Goal: Task Accomplishment & Management: Manage account settings

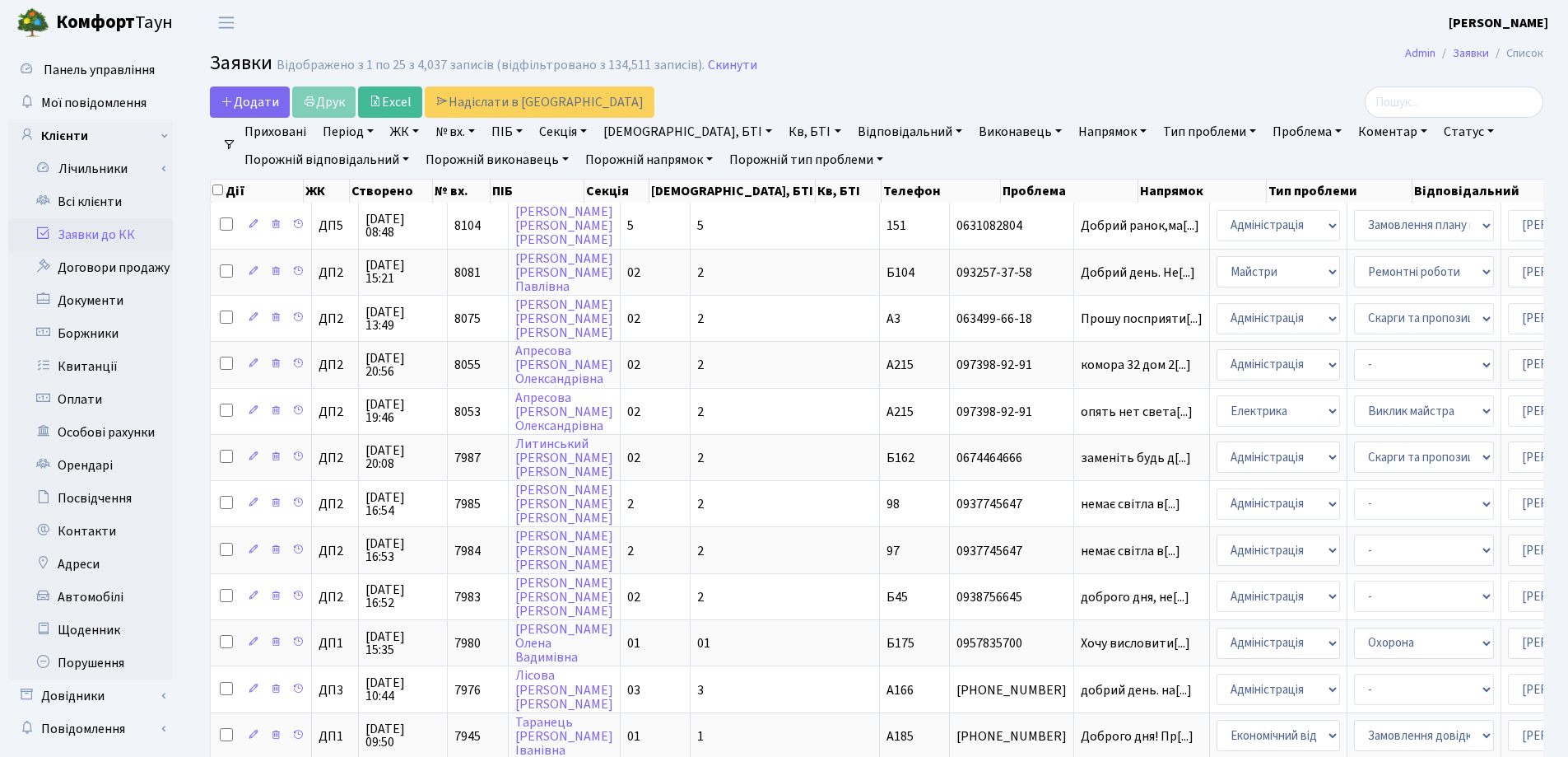
select select "25"
click at [708, 67] on link "Скинути" at bounding box center [732, 65] width 49 height 15
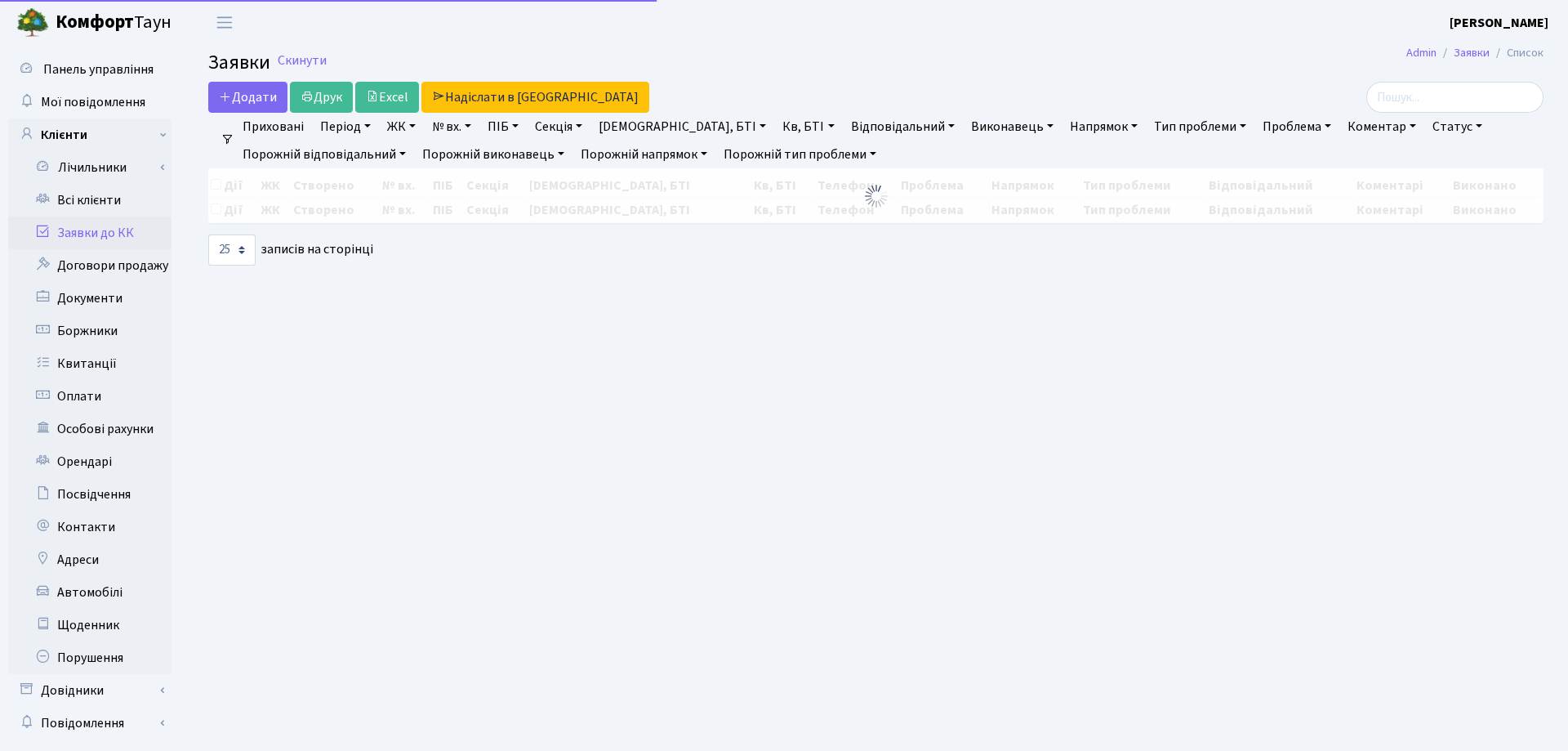
select select "25"
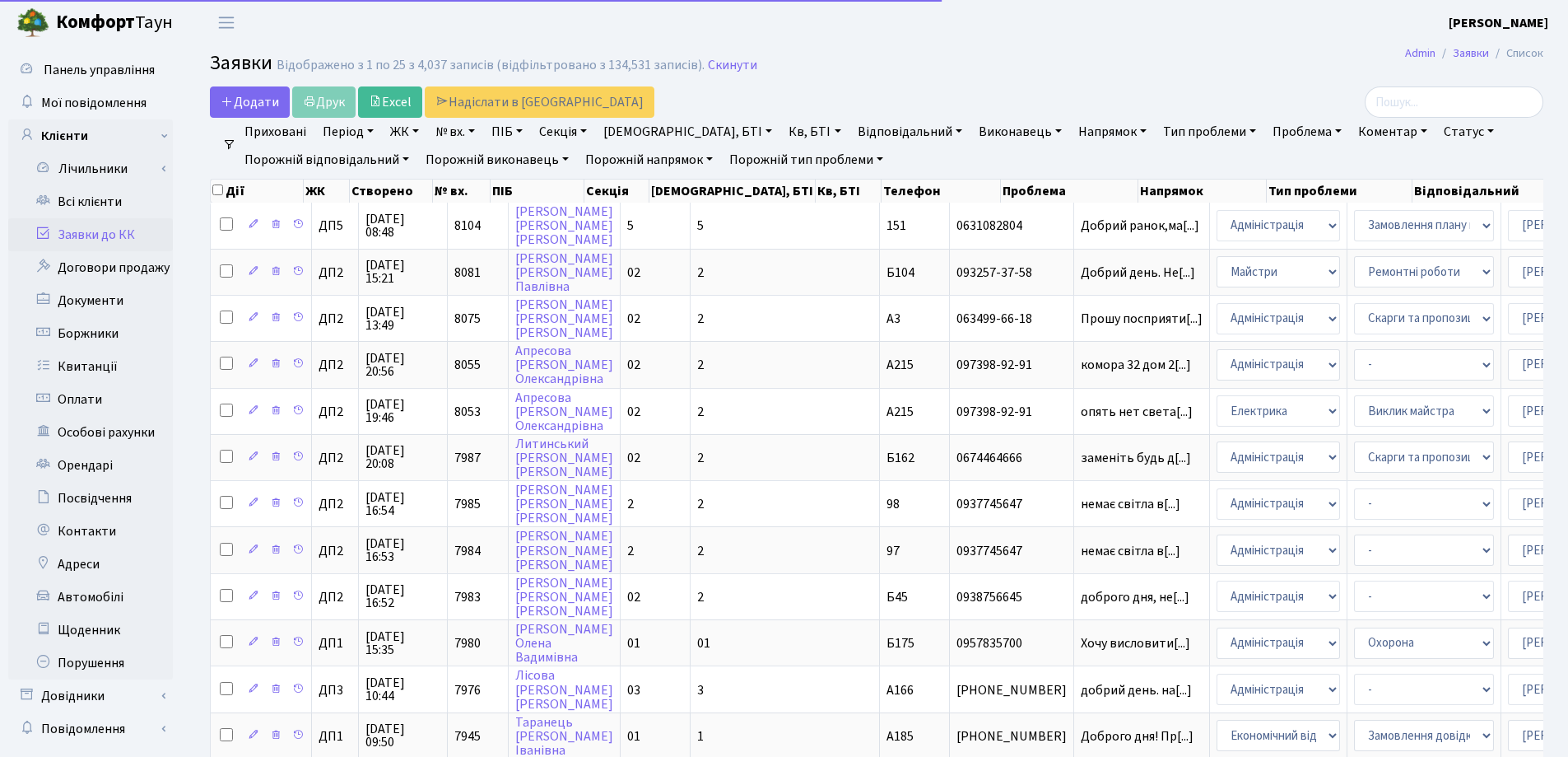
click at [63, 240] on link "Заявки до КК" at bounding box center [90, 235] width 164 height 33
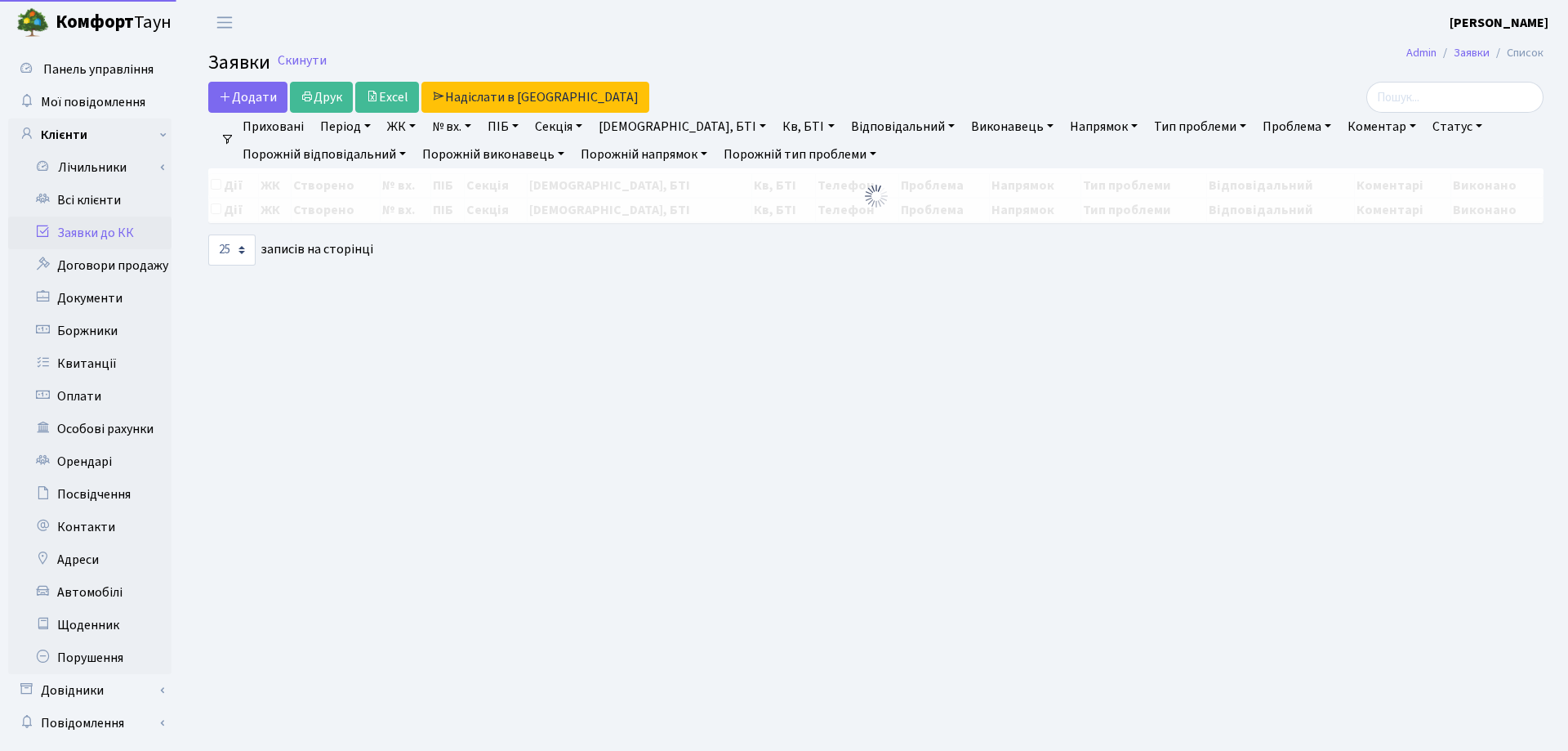
select select "25"
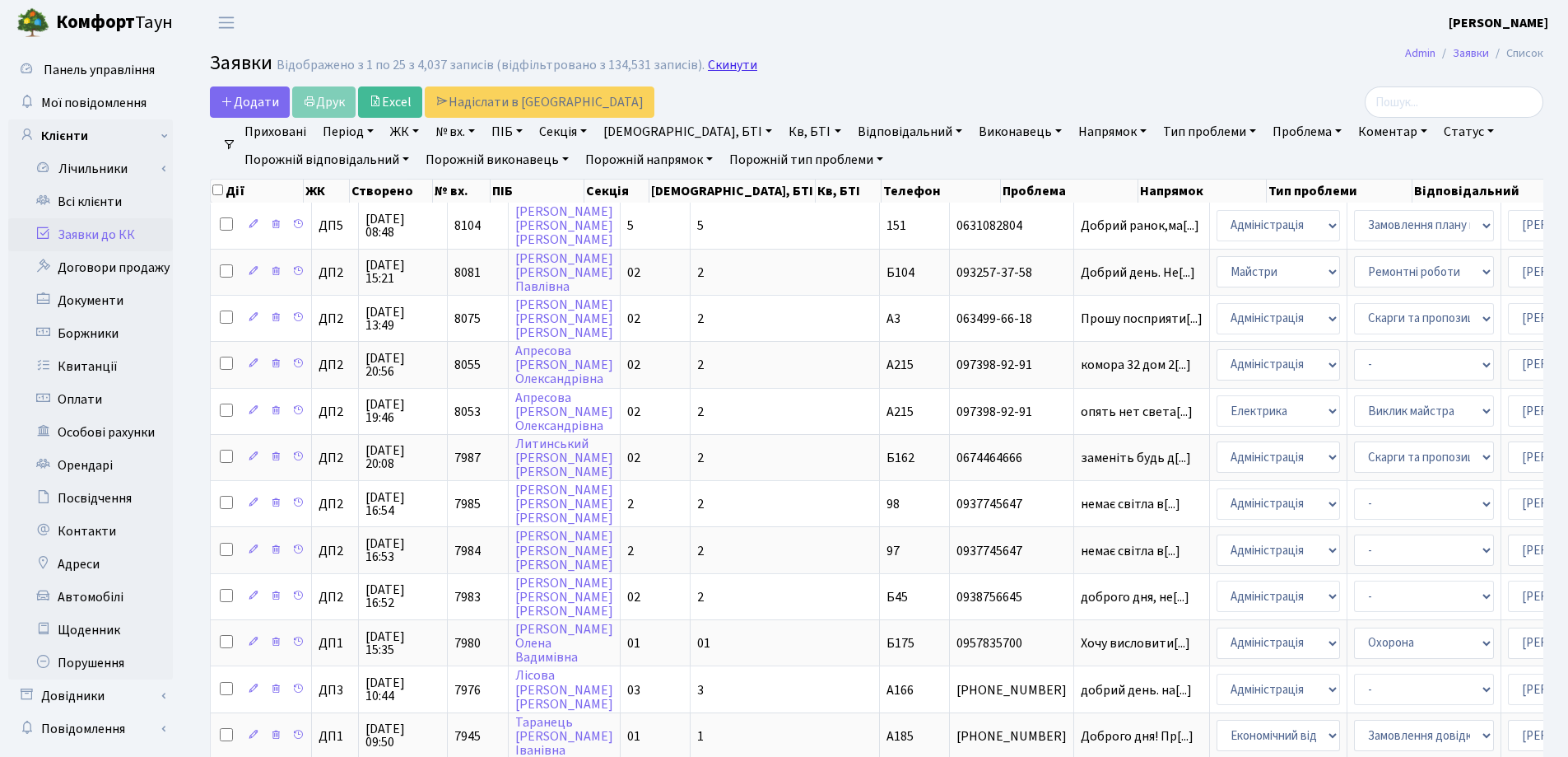
click at [734, 63] on link "Скинути" at bounding box center [732, 65] width 49 height 15
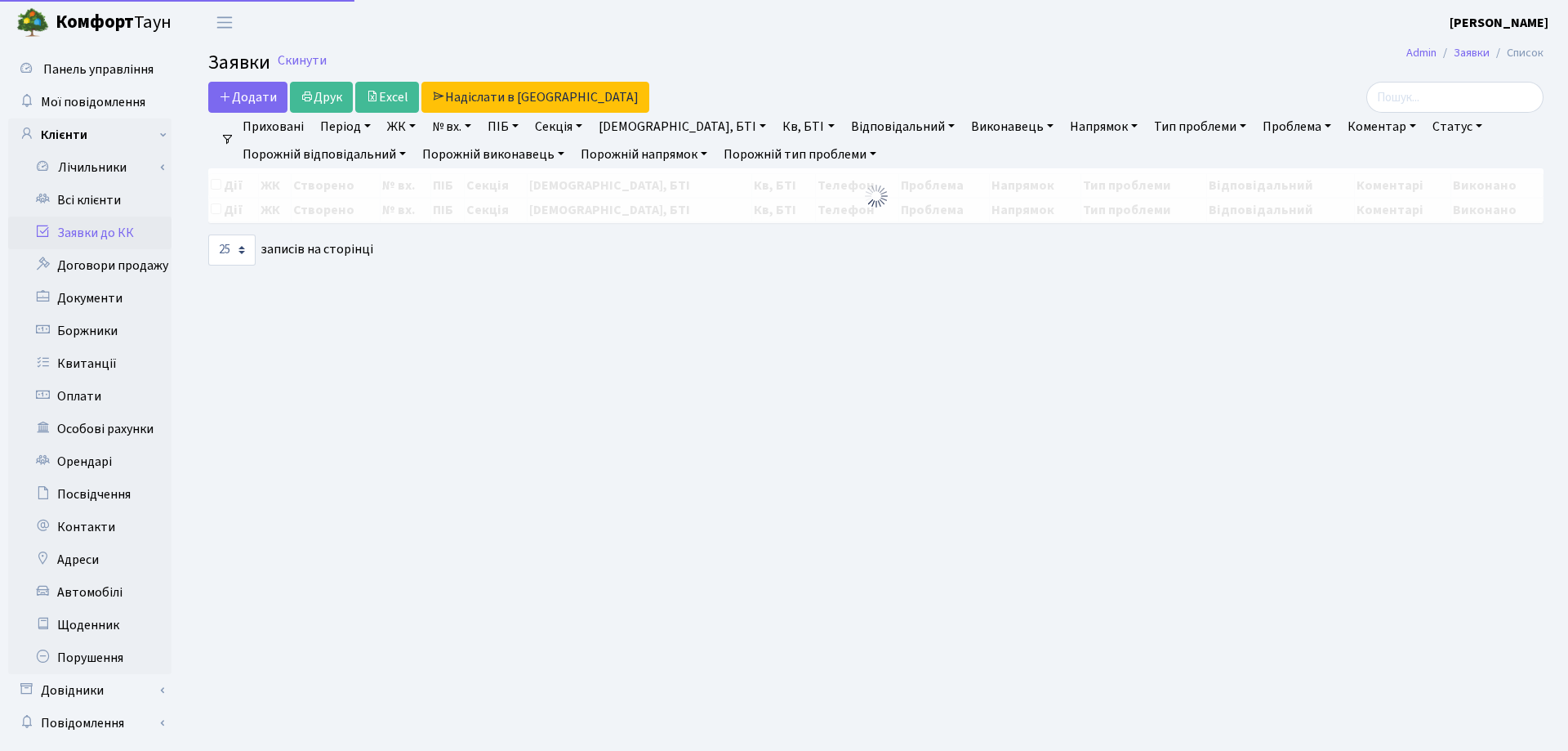
select select "25"
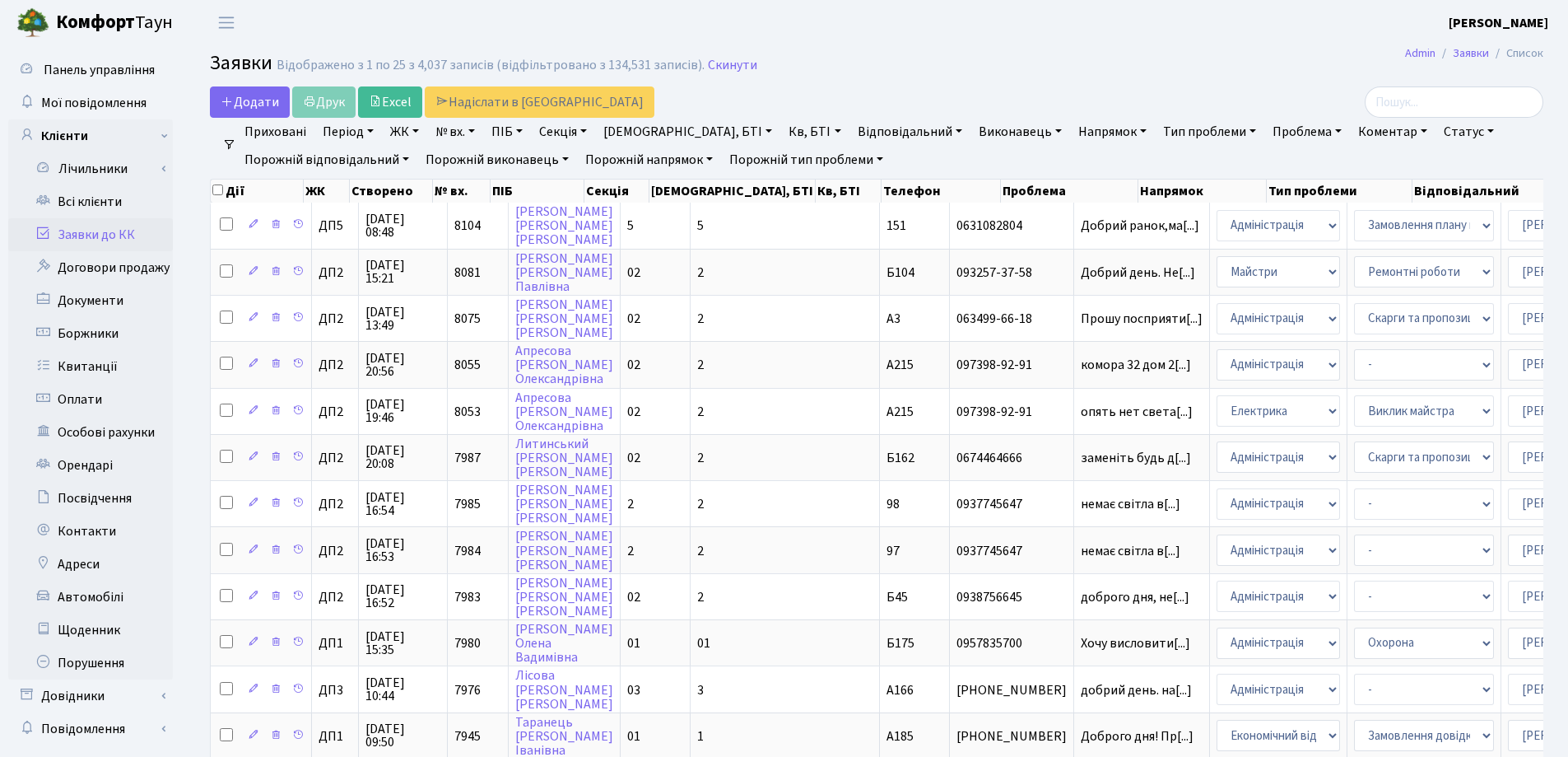
click at [98, 236] on link "Заявки до КК" at bounding box center [90, 235] width 164 height 33
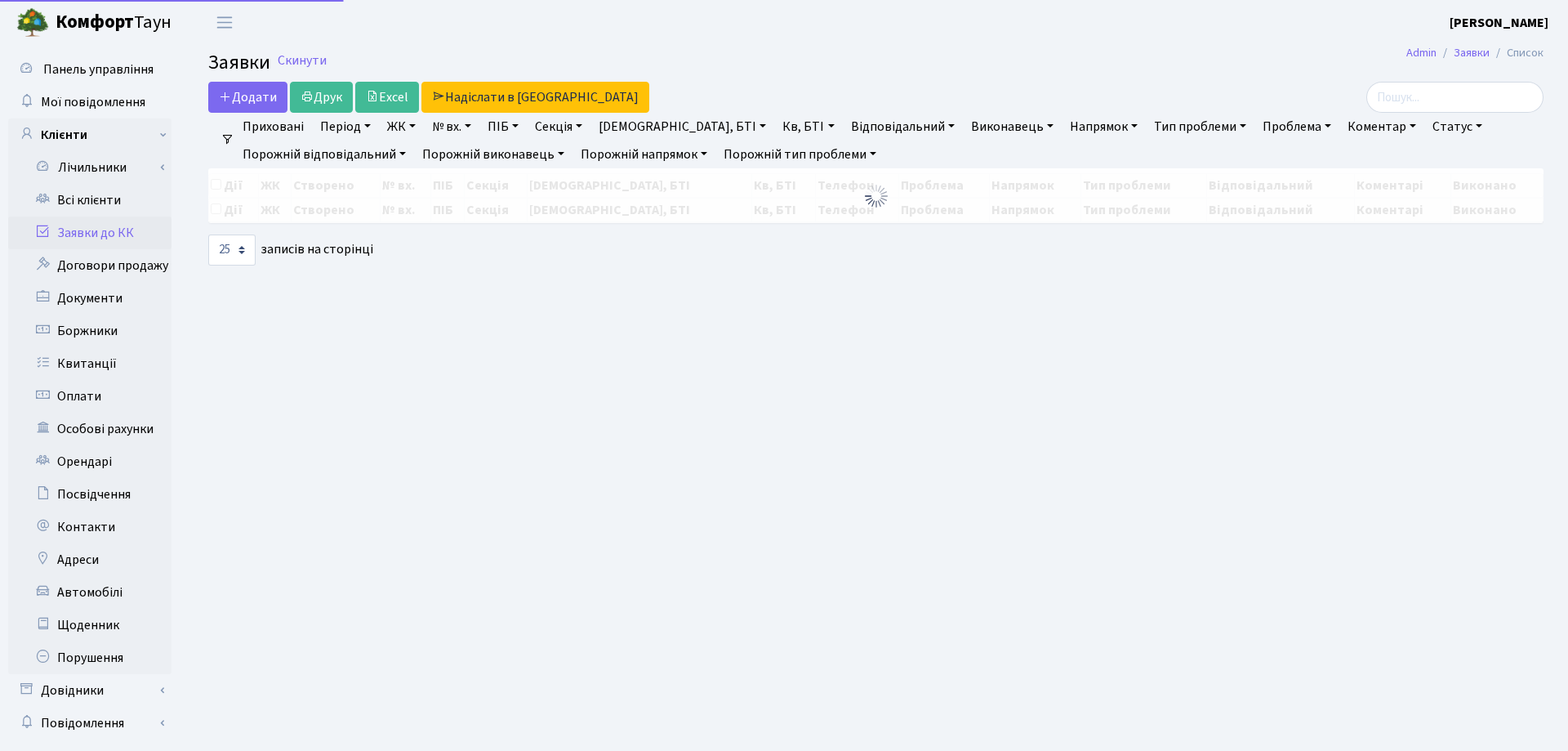
select select "25"
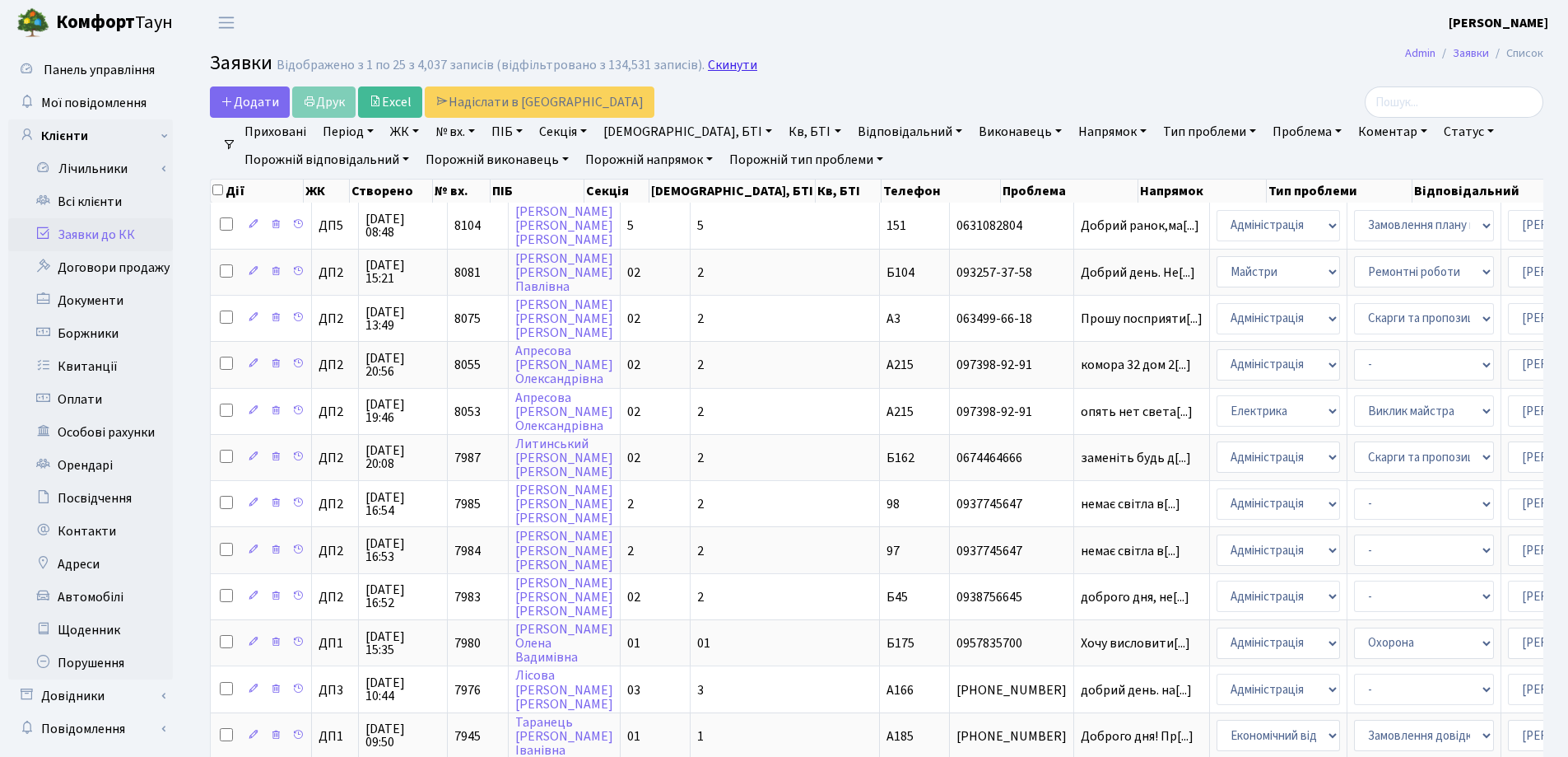
click at [731, 63] on link "Скинути" at bounding box center [732, 65] width 49 height 15
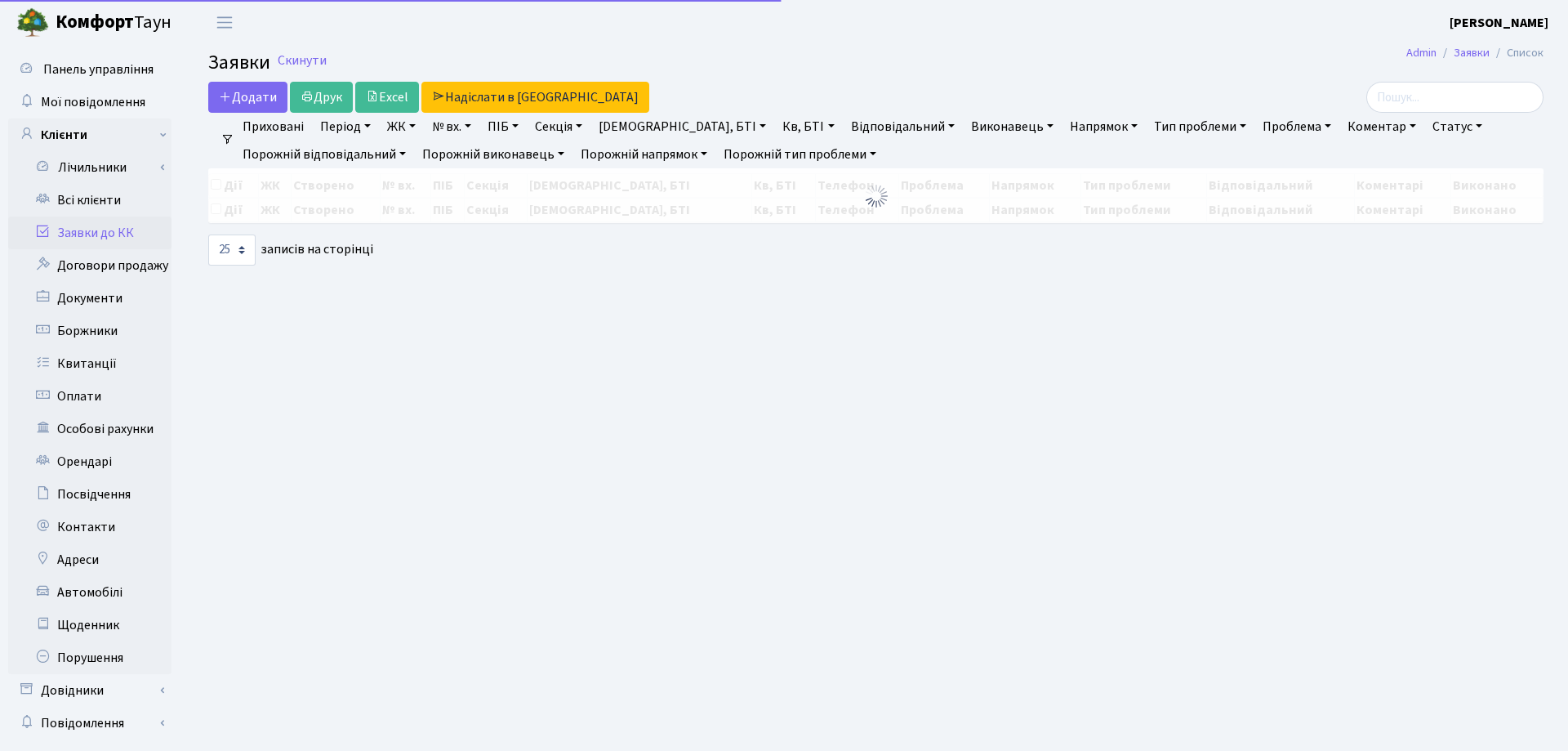
select select "25"
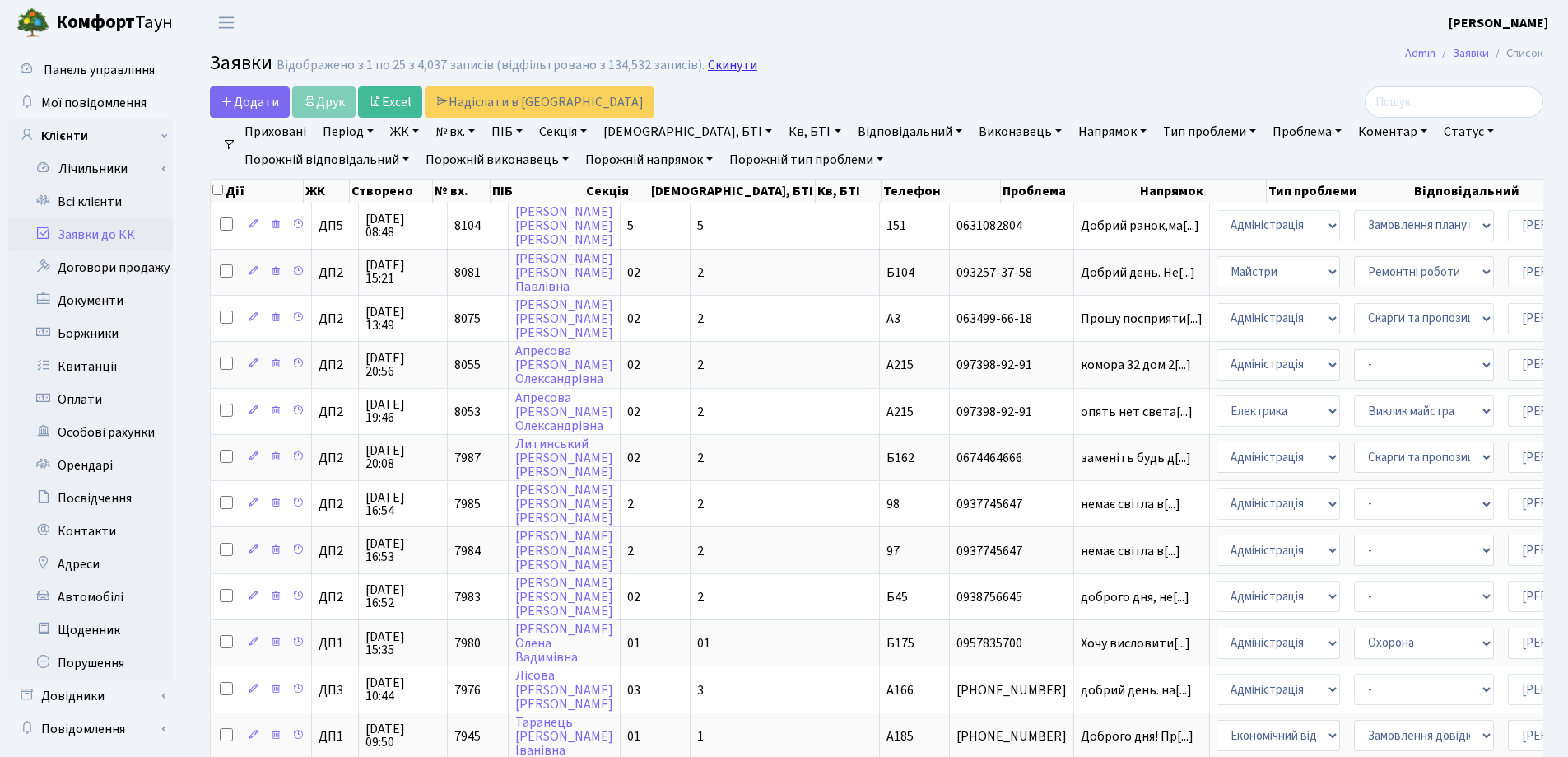
click at [716, 66] on link "Скинути" at bounding box center [732, 65] width 49 height 15
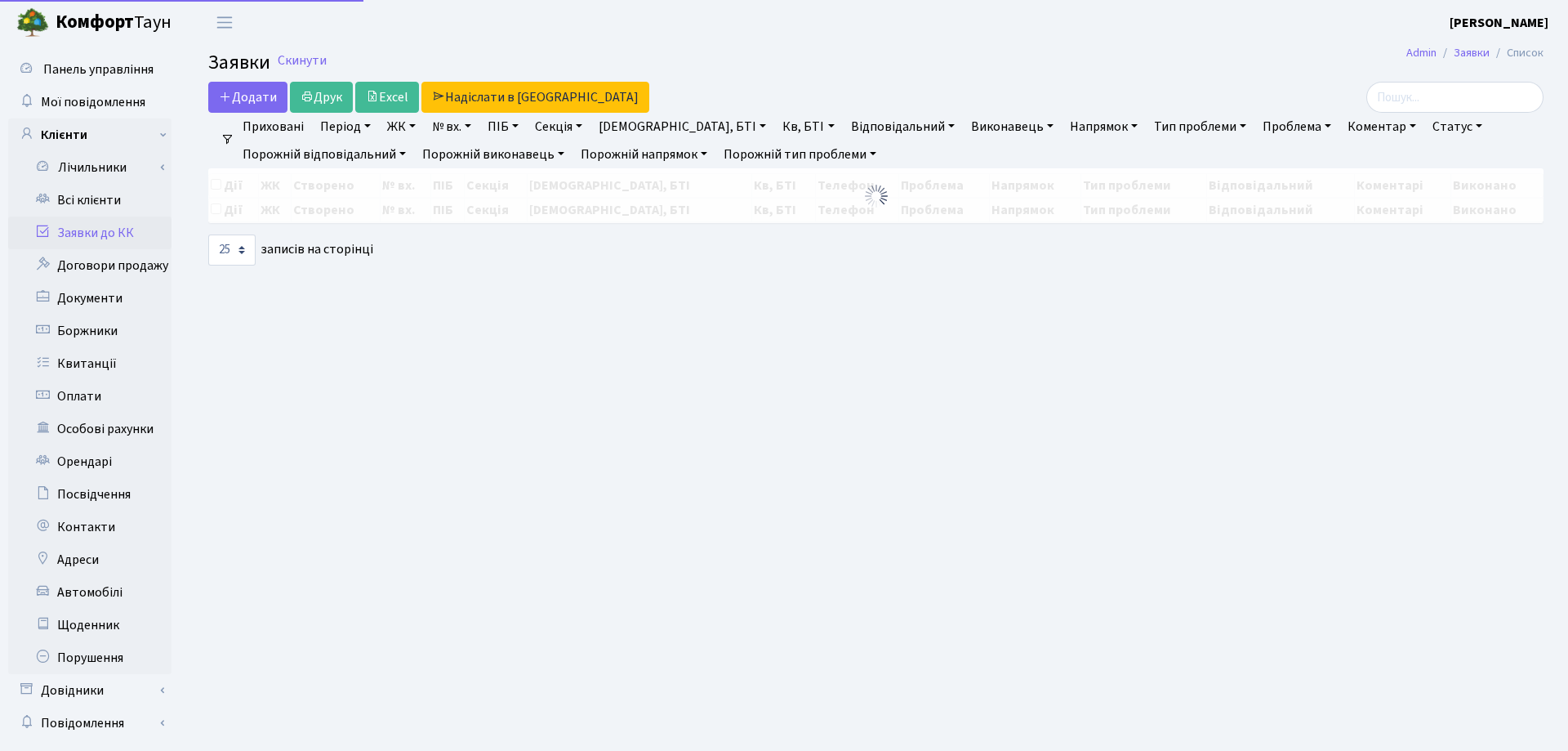
select select "25"
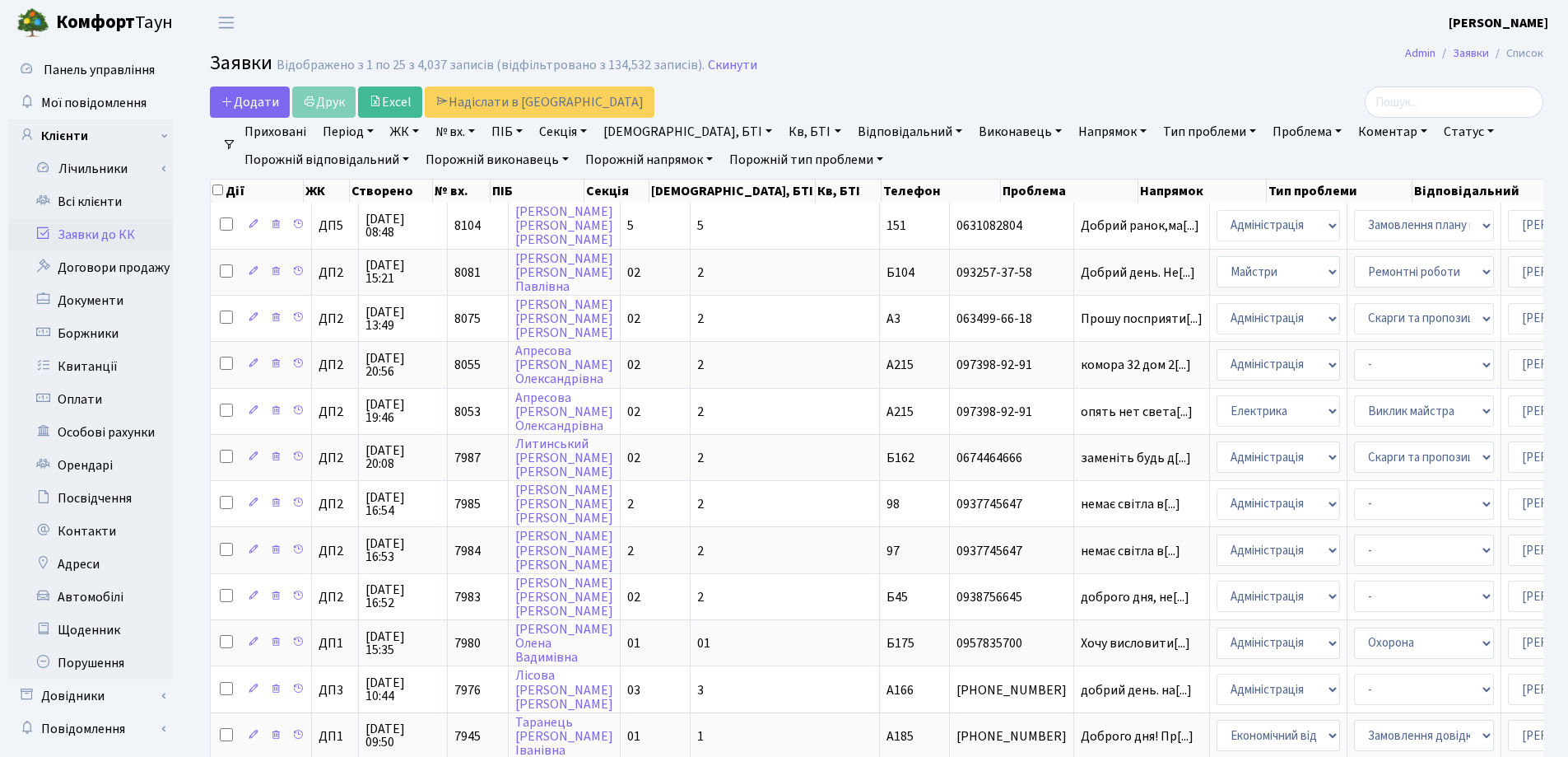
click at [550, 18] on header "[PERSON_NAME] [PERSON_NAME] Мій обліковий запис Вийти" at bounding box center [784, 22] width 1568 height 45
